Goal: Task Accomplishment & Management: Manage account settings

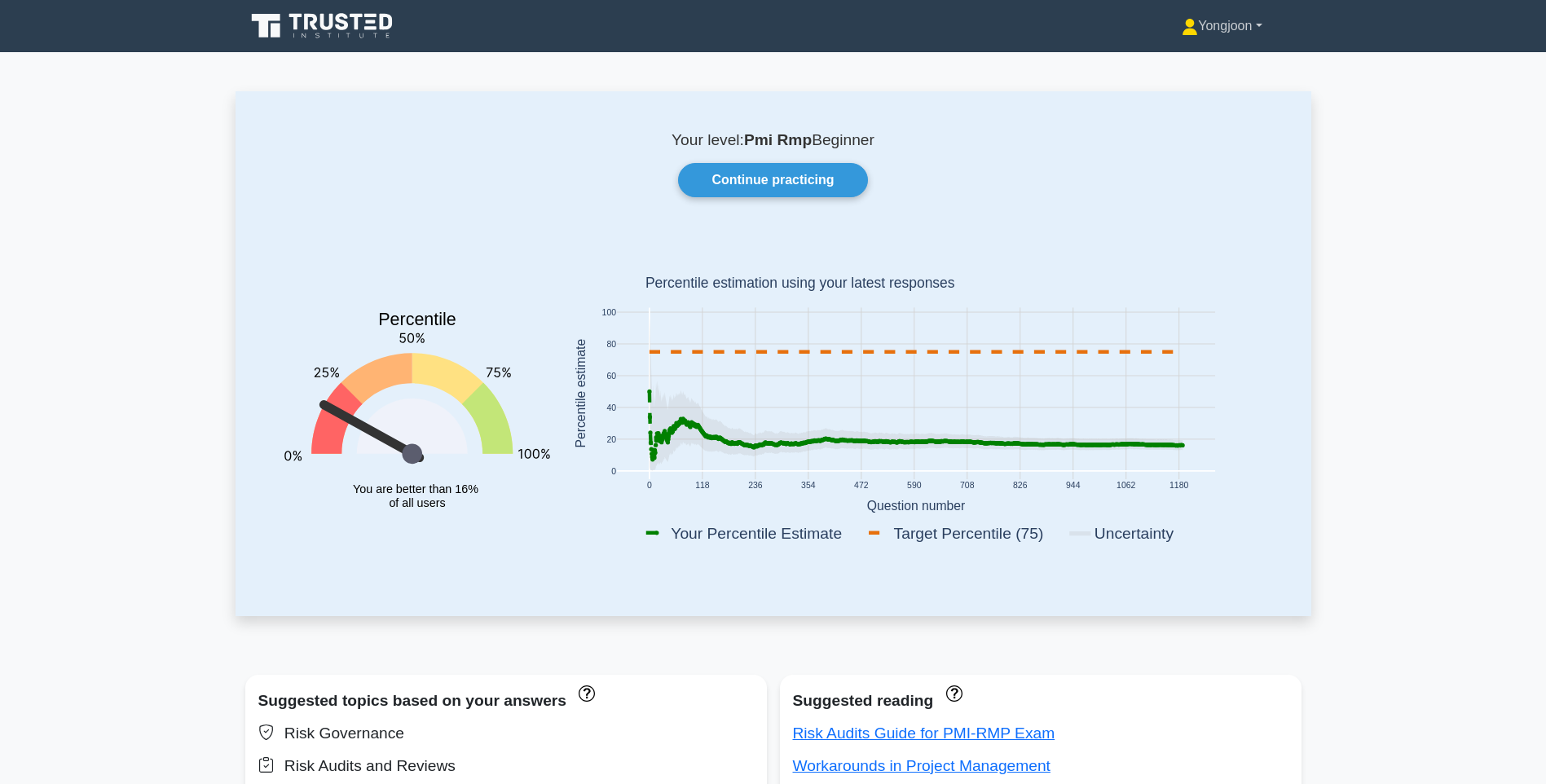
click at [1239, 31] on link "Yongjoon" at bounding box center [1222, 25] width 158 height 32
click at [1191, 70] on link "Profile" at bounding box center [1207, 64] width 128 height 26
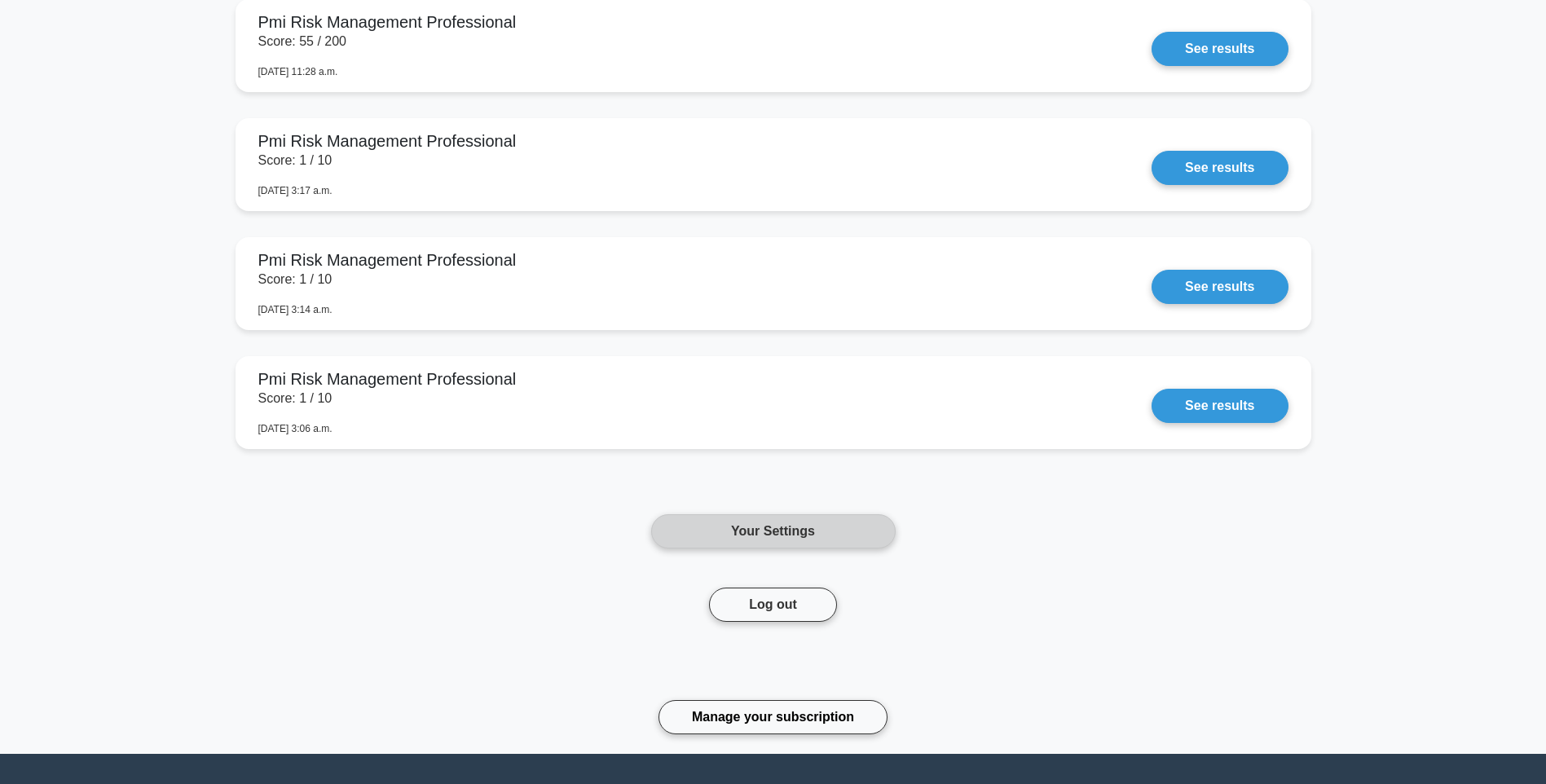
scroll to position [2024, 0]
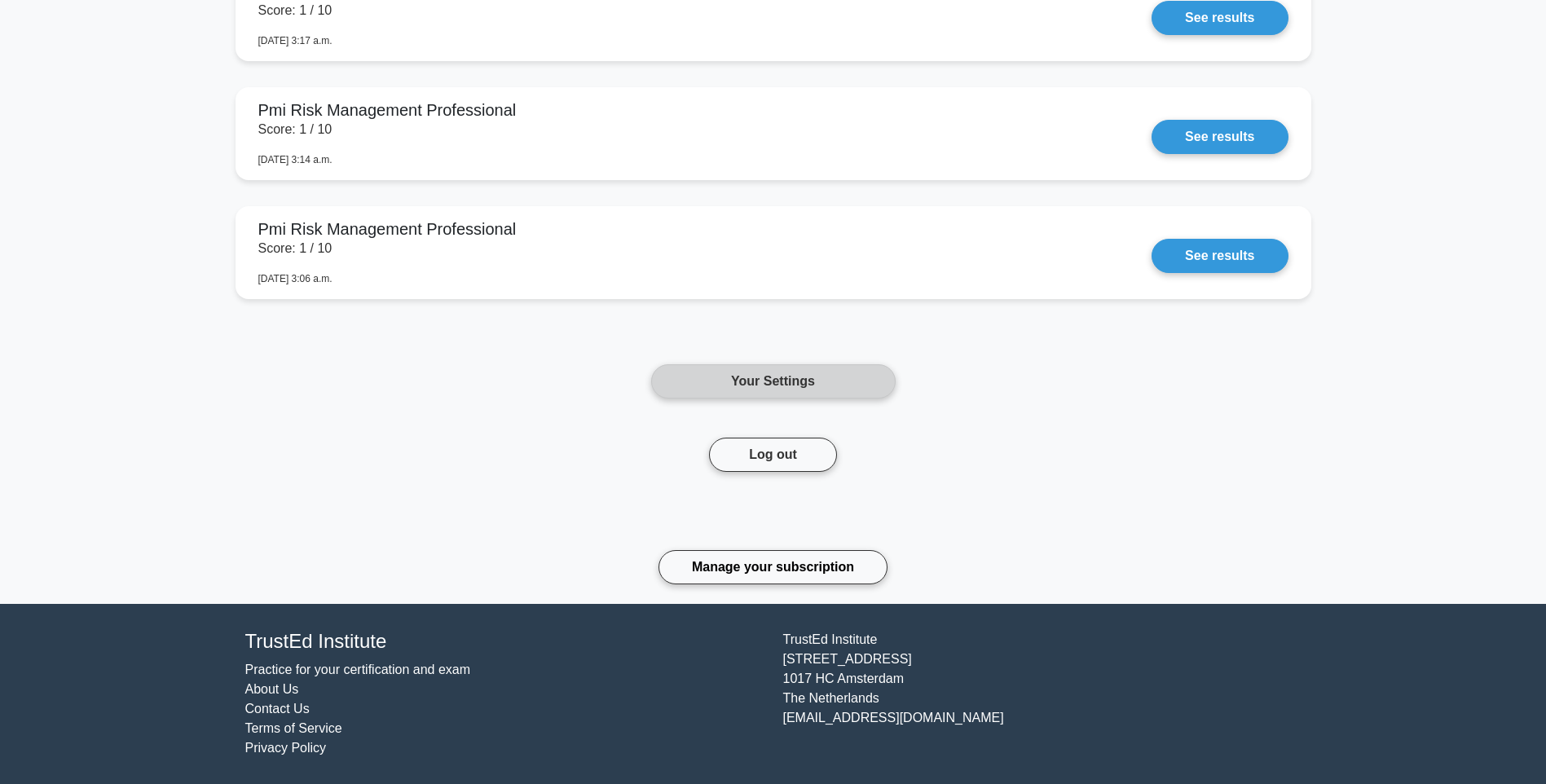
click at [792, 376] on link "Your Settings" at bounding box center [773, 381] width 244 height 34
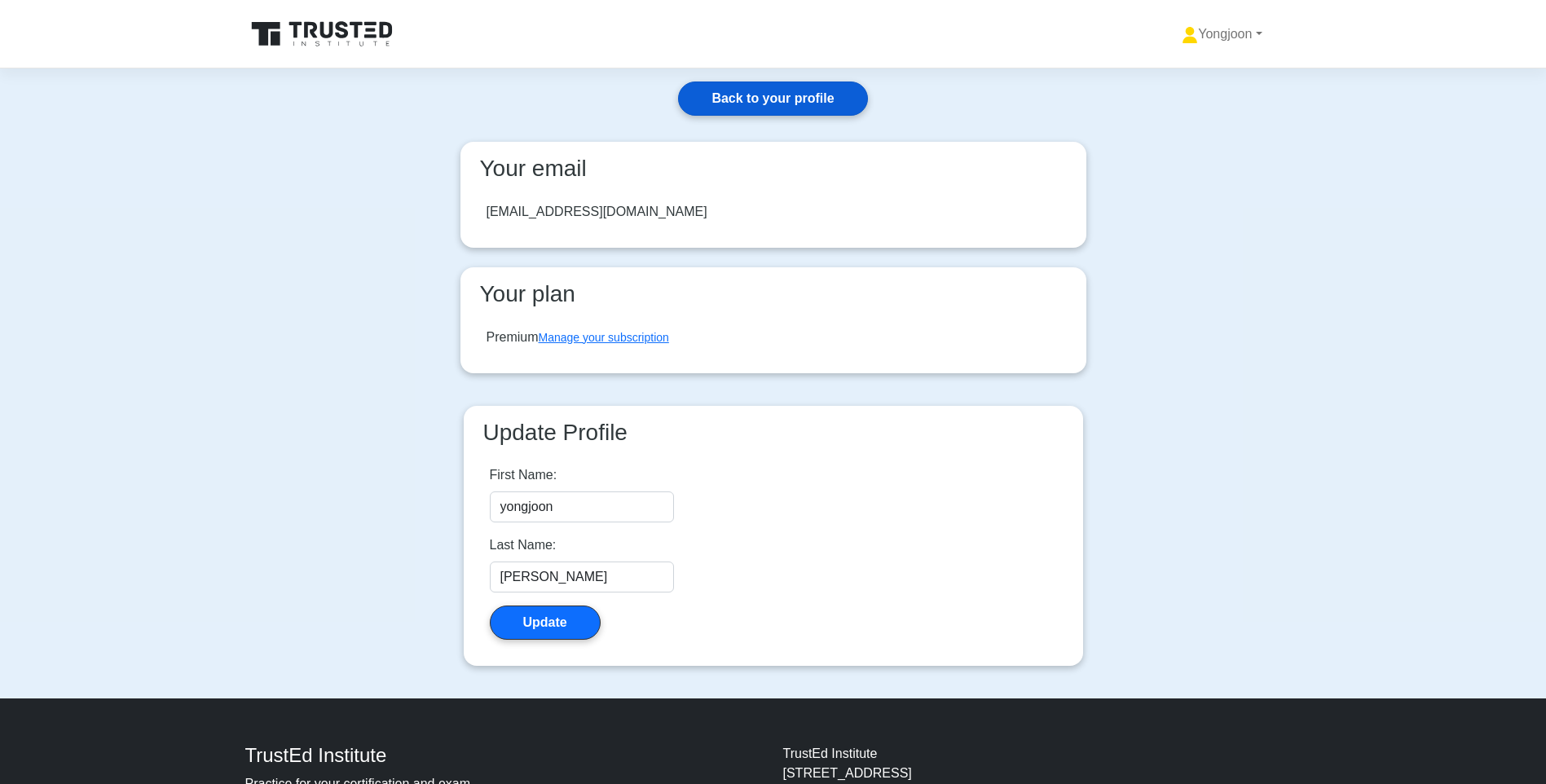
click at [791, 109] on link "Back to your profile" at bounding box center [773, 98] width 189 height 34
click at [1228, 35] on link "Yongjoon" at bounding box center [1222, 33] width 158 height 32
click at [1178, 100] on link "Settings" at bounding box center [1207, 98] width 128 height 26
drag, startPoint x: 1203, startPoint y: 28, endPoint x: 1184, endPoint y: 45, distance: 25.5
click at [1204, 28] on link "Yongjoon" at bounding box center [1222, 33] width 158 height 32
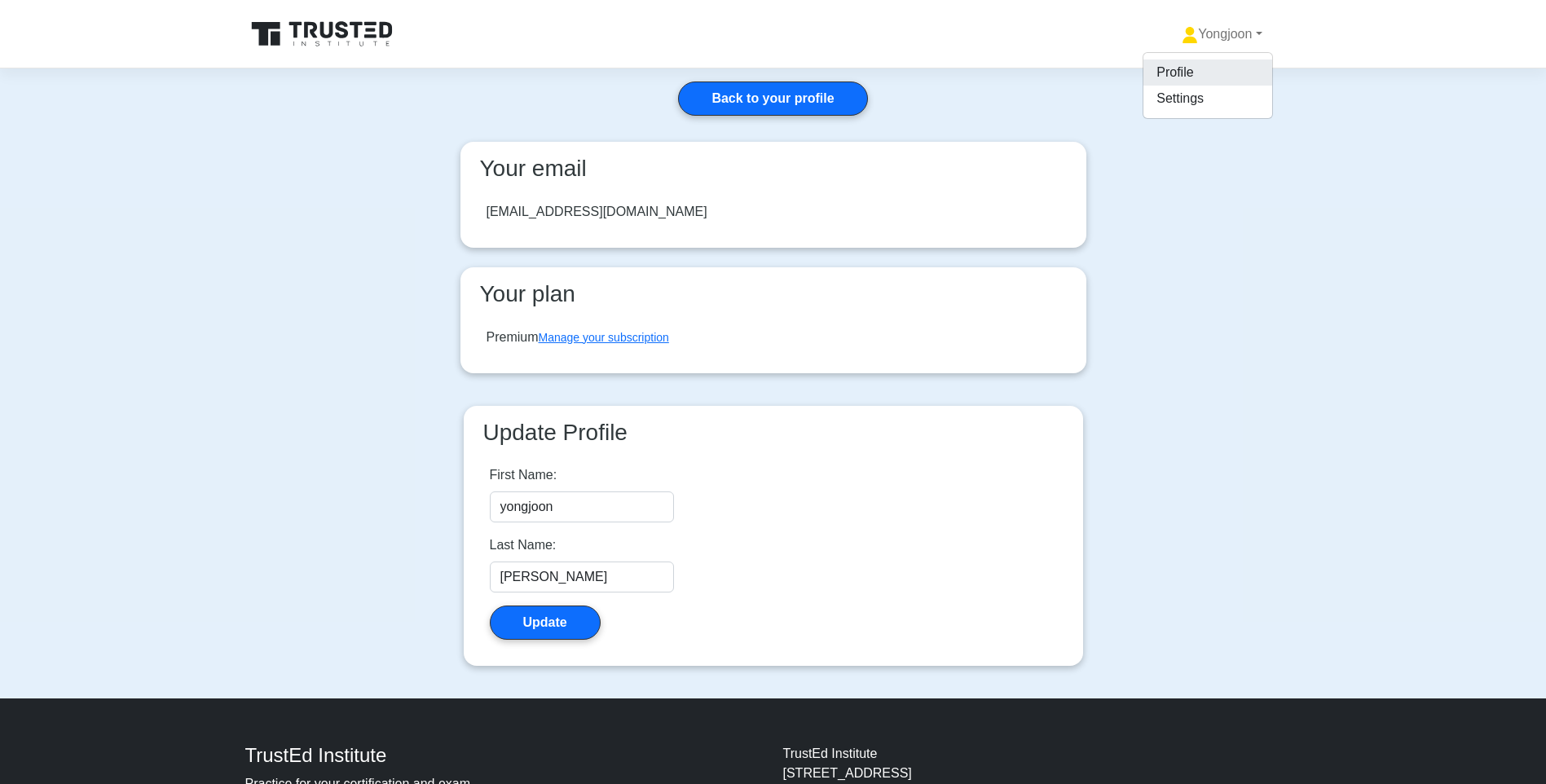
click at [1178, 72] on link "Profile" at bounding box center [1207, 73] width 128 height 26
click at [350, 27] on icon at bounding box center [324, 34] width 157 height 31
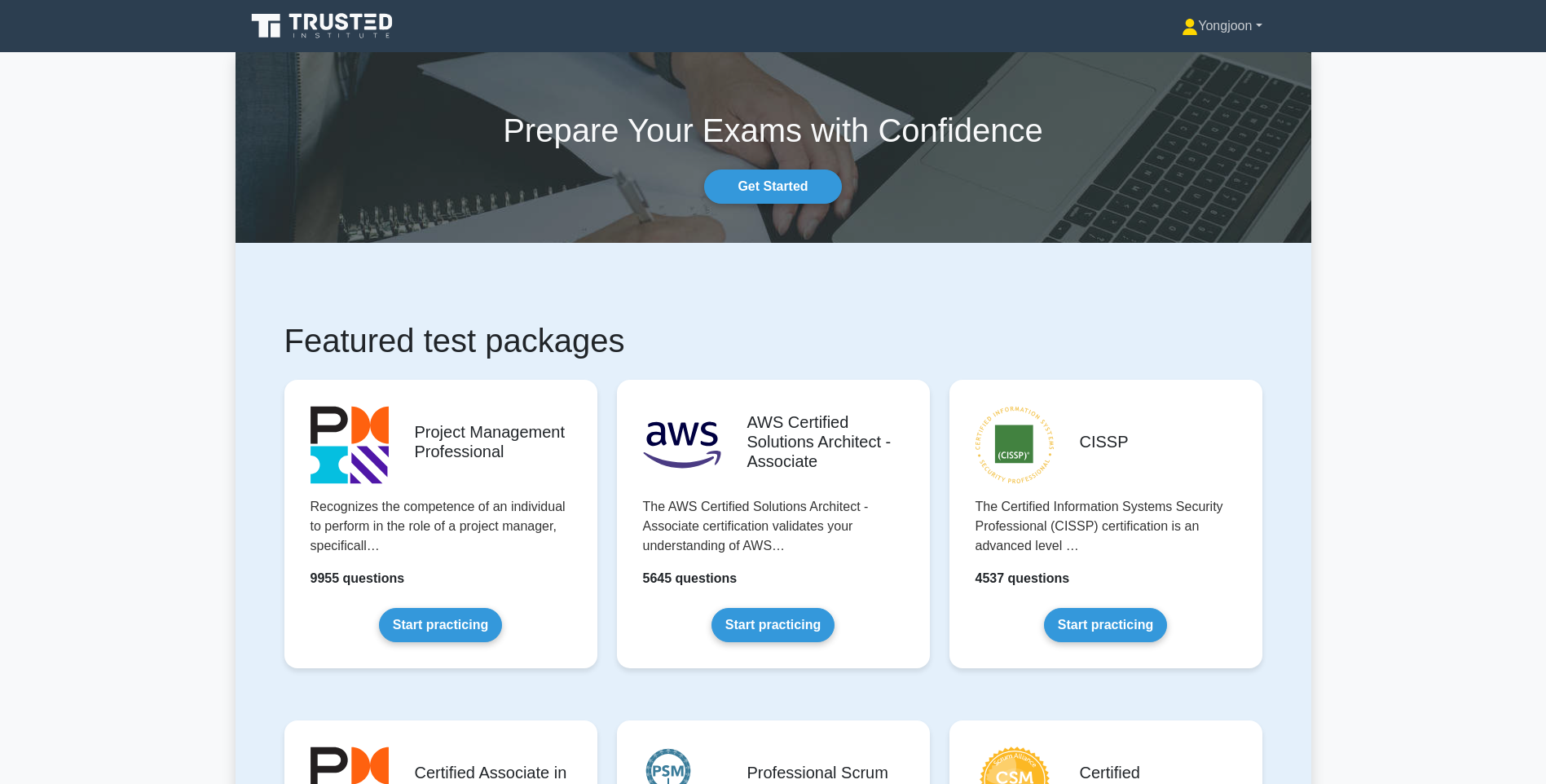
click at [1222, 33] on link "Yongjoon" at bounding box center [1222, 25] width 158 height 32
click at [1172, 65] on link "Profile" at bounding box center [1207, 64] width 128 height 26
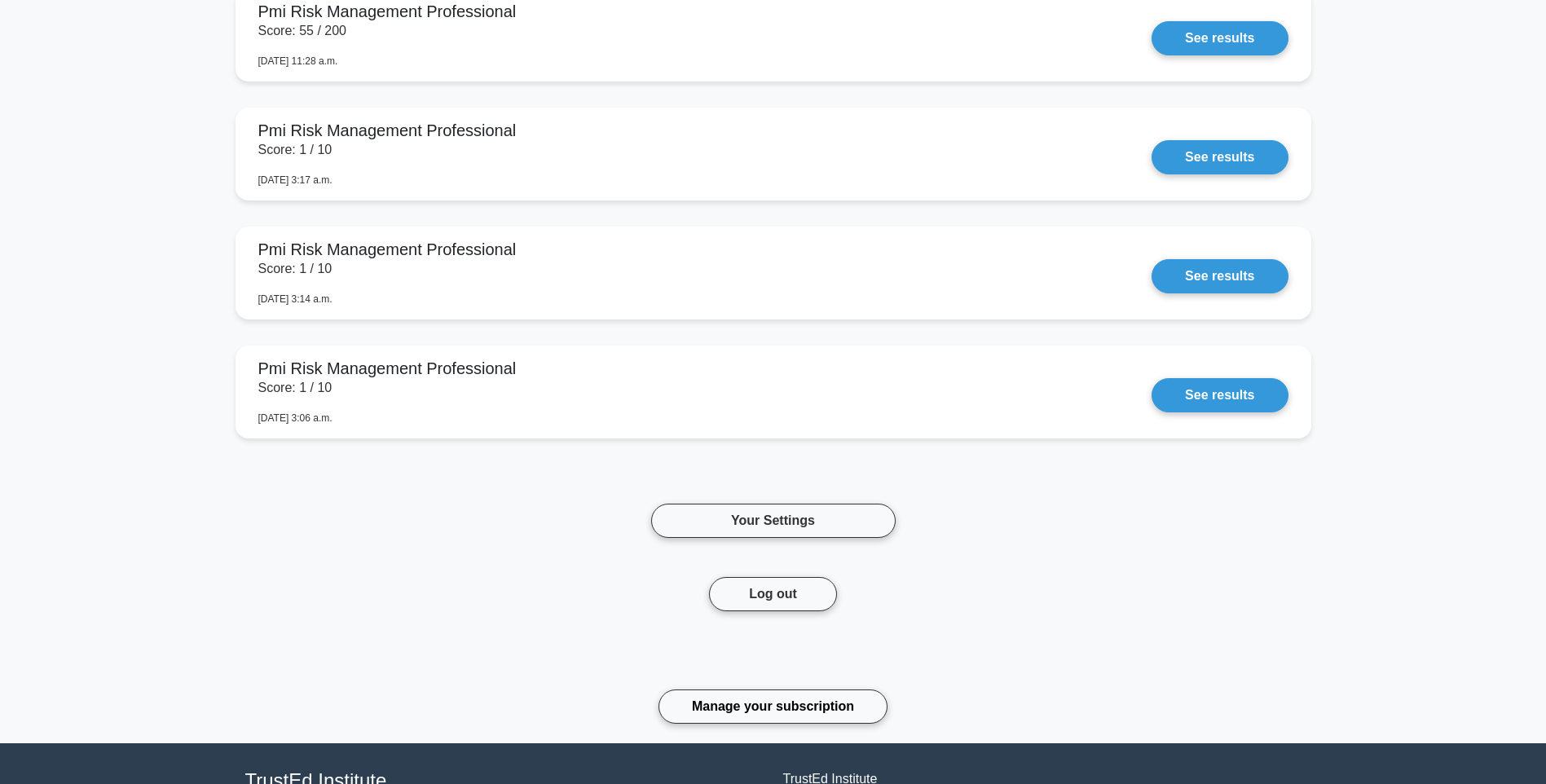
scroll to position [2024, 0]
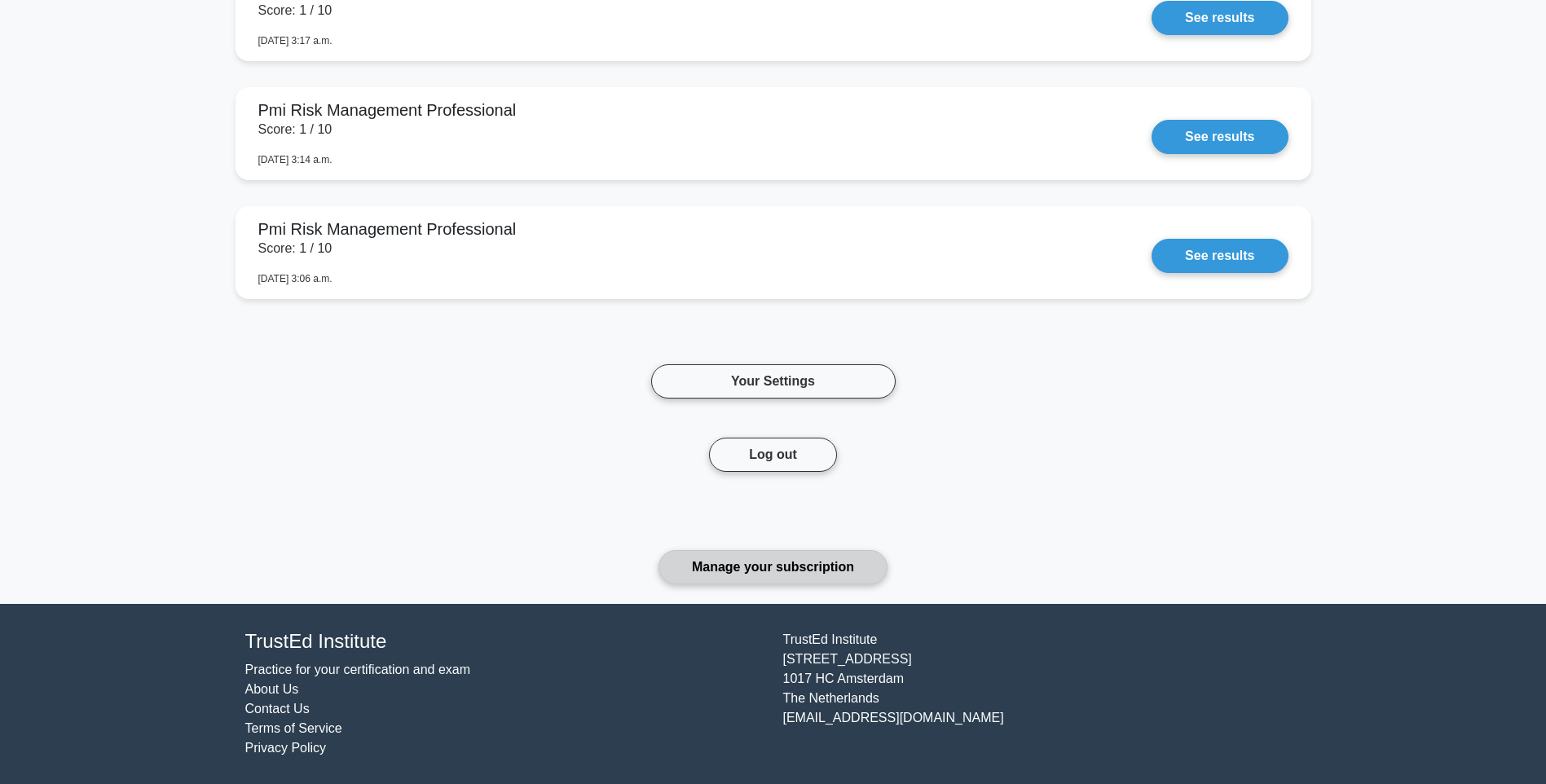
click at [747, 572] on link "Manage your subscription" at bounding box center [773, 566] width 229 height 34
